Goal: Leave review/rating

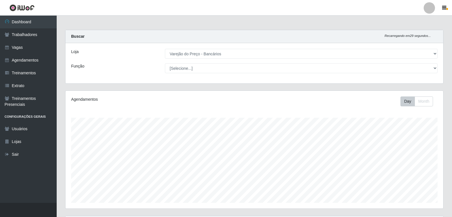
select select "157"
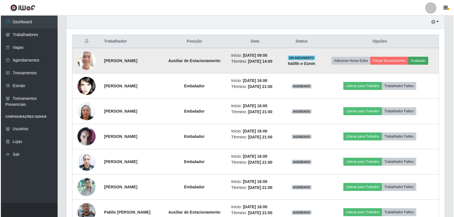
scroll to position [118, 378]
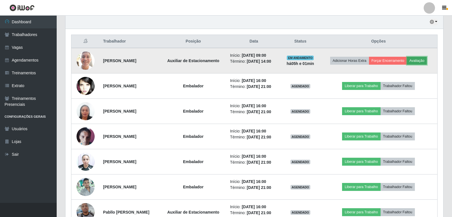
click at [422, 61] on button "Avaliação" at bounding box center [417, 61] width 20 height 8
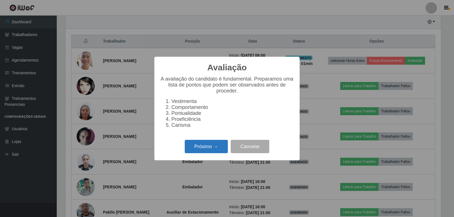
click at [219, 150] on button "Próximo →" at bounding box center [206, 146] width 43 height 13
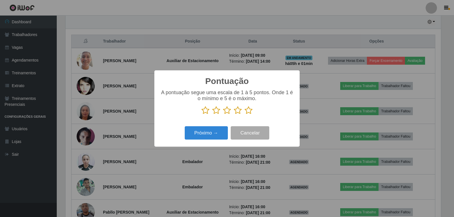
scroll to position [283555, 283297]
click at [248, 112] on icon at bounding box center [249, 110] width 8 height 9
click at [245, 115] on input "radio" at bounding box center [245, 115] width 0 height 0
click at [218, 134] on button "Próximo →" at bounding box center [206, 132] width 43 height 13
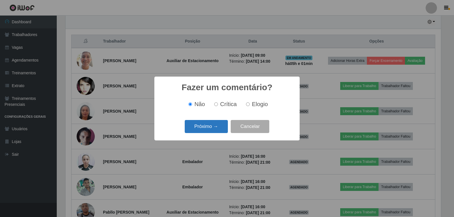
click at [220, 128] on button "Próximo →" at bounding box center [206, 126] width 43 height 13
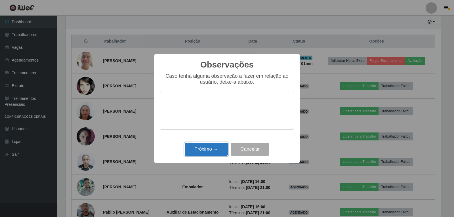
drag, startPoint x: 221, startPoint y: 148, endPoint x: 225, endPoint y: 148, distance: 4.0
click at [222, 148] on button "Próximo →" at bounding box center [206, 149] width 43 height 13
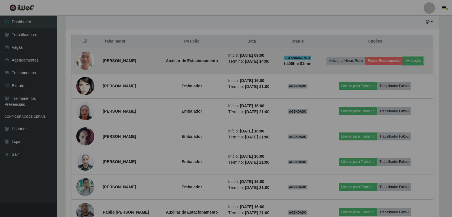
scroll to position [118, 378]
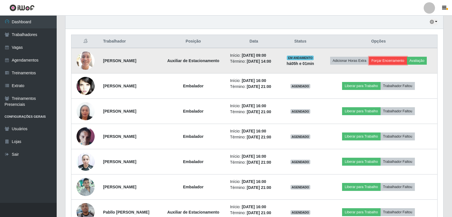
click at [392, 61] on button "Forçar Encerramento" at bounding box center [388, 61] width 38 height 8
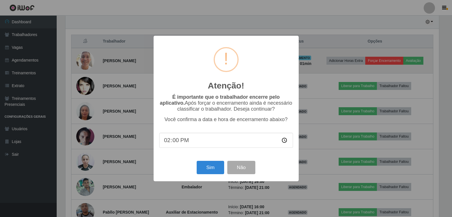
scroll to position [118, 375]
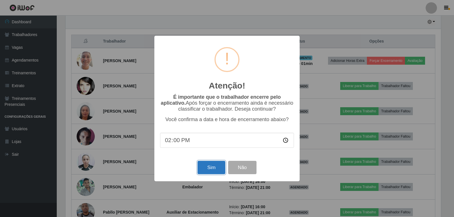
click at [219, 165] on button "Sim" at bounding box center [211, 167] width 28 height 13
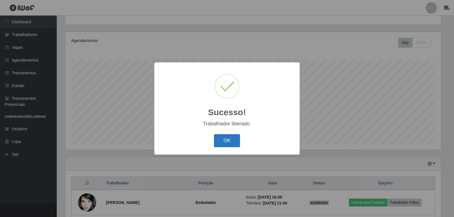
click at [228, 146] on button "OK" at bounding box center [227, 140] width 26 height 13
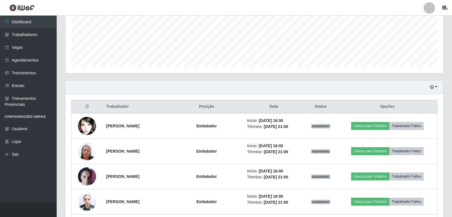
scroll to position [125, 0]
